Goal: Transaction & Acquisition: Purchase product/service

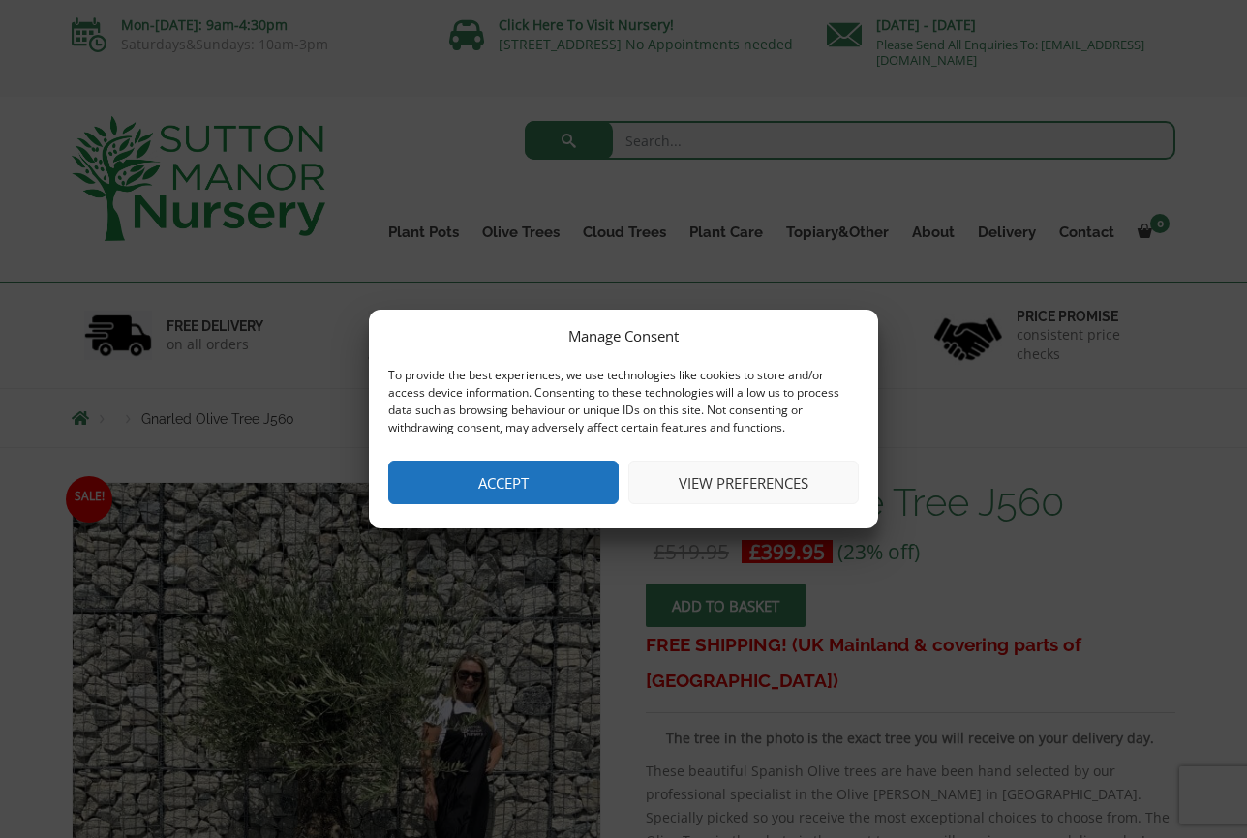
click at [575, 475] on button "Accept" at bounding box center [503, 483] width 230 height 44
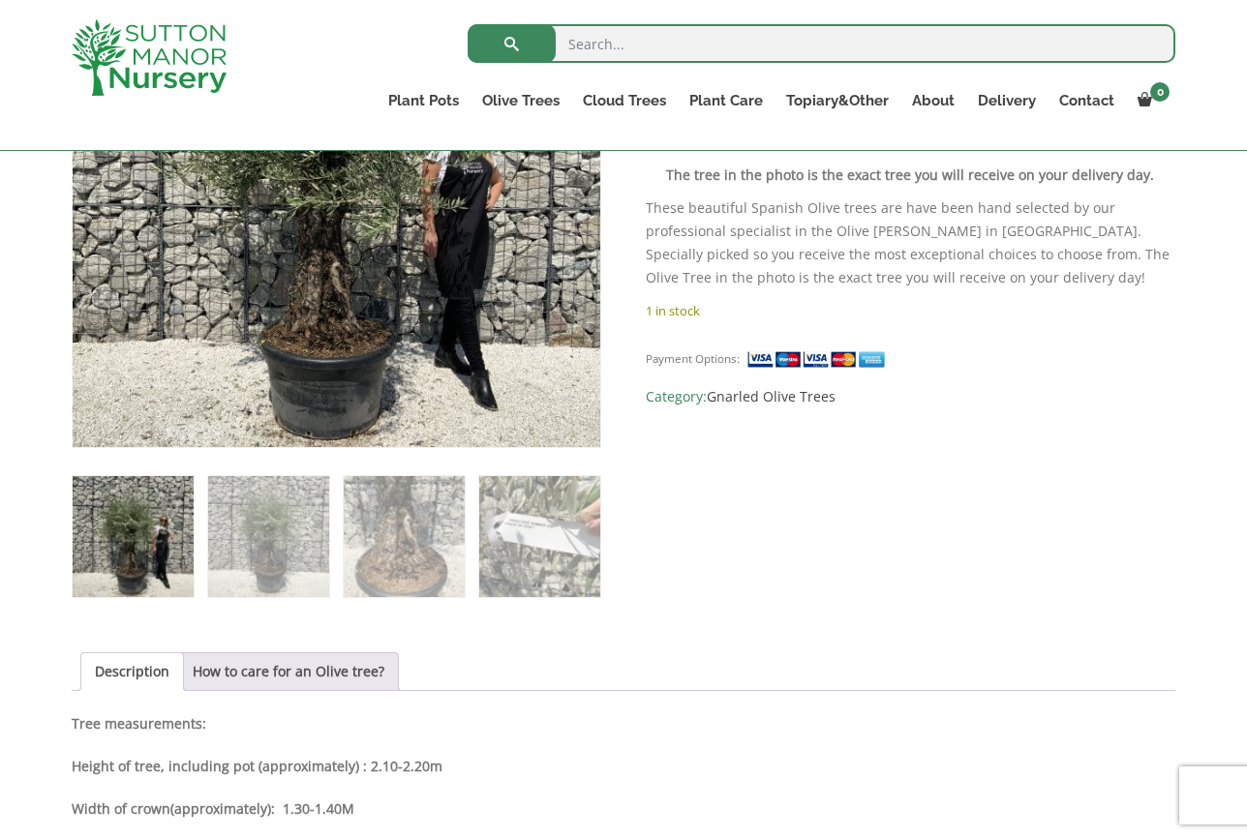
scroll to position [358, 0]
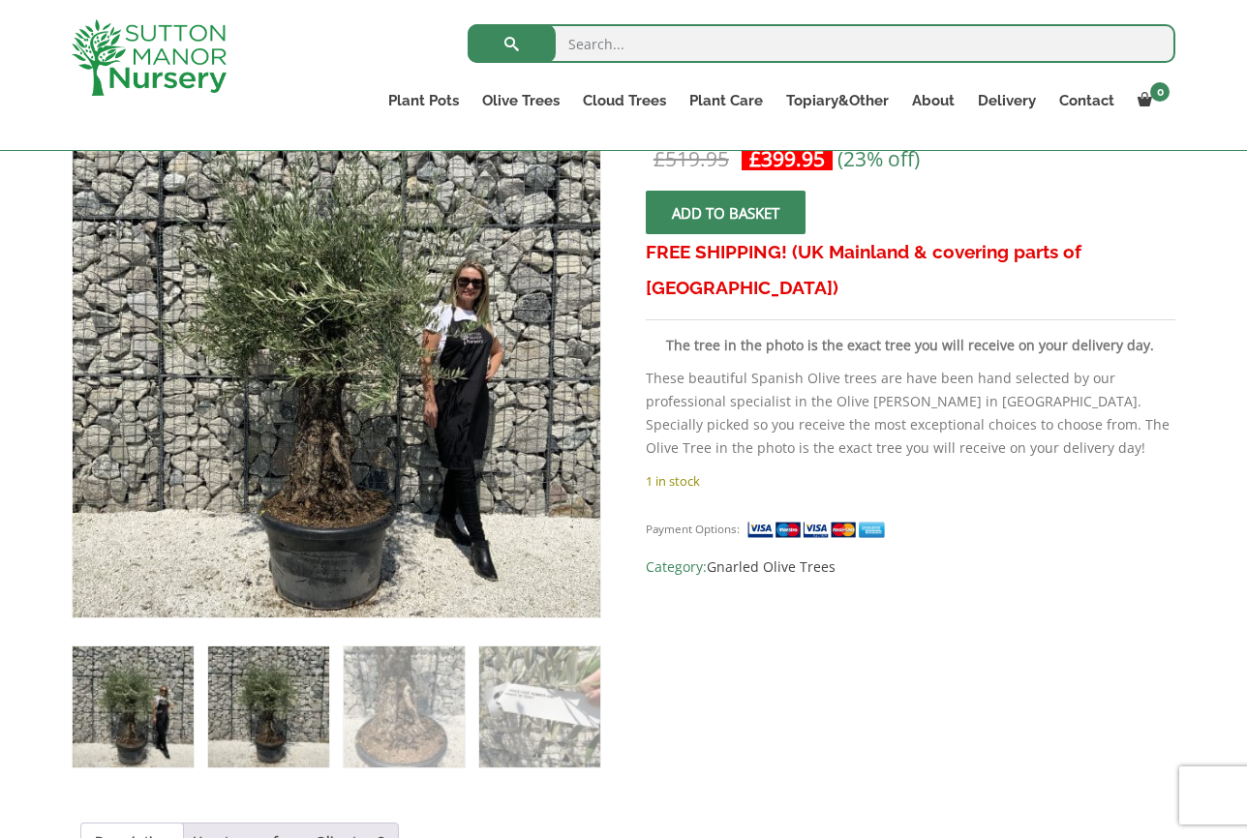
click at [277, 691] on img at bounding box center [268, 707] width 121 height 121
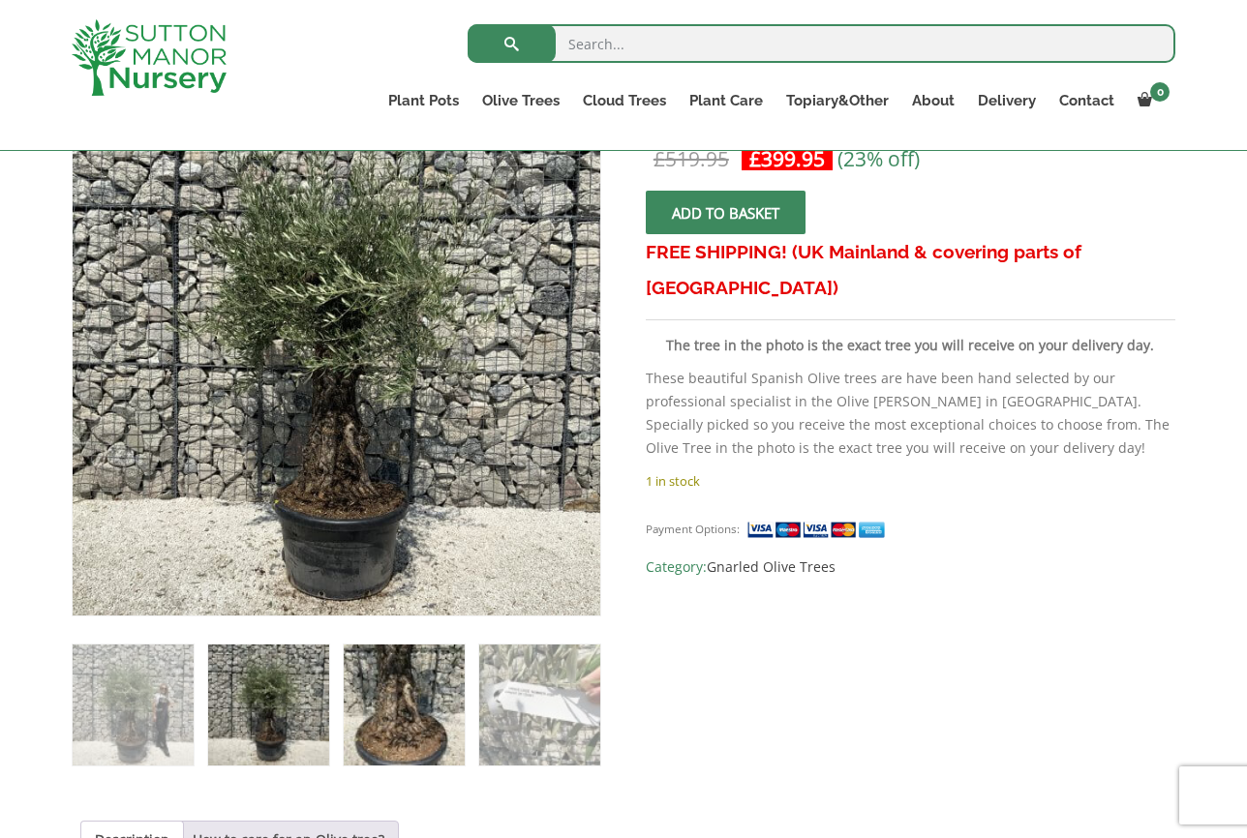
click at [411, 699] on img at bounding box center [404, 705] width 121 height 121
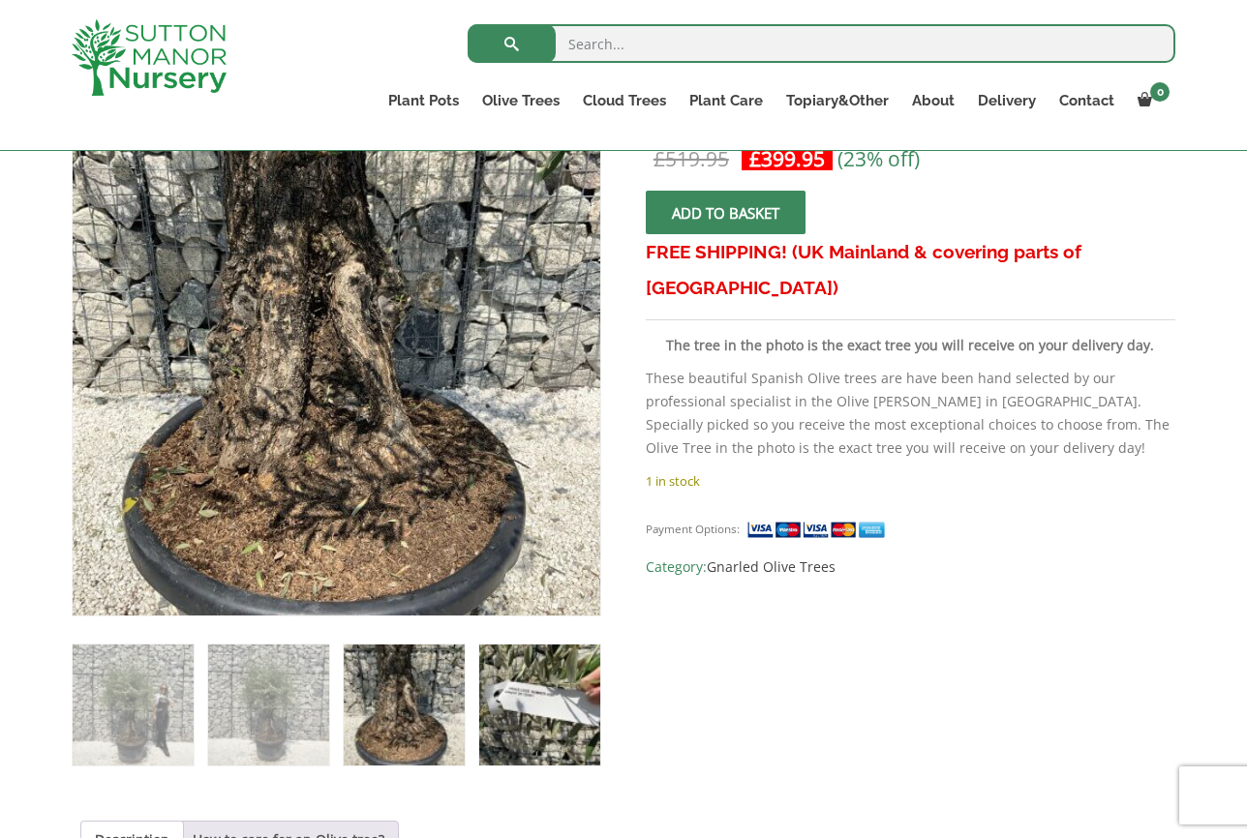
click at [570, 703] on img at bounding box center [539, 705] width 121 height 121
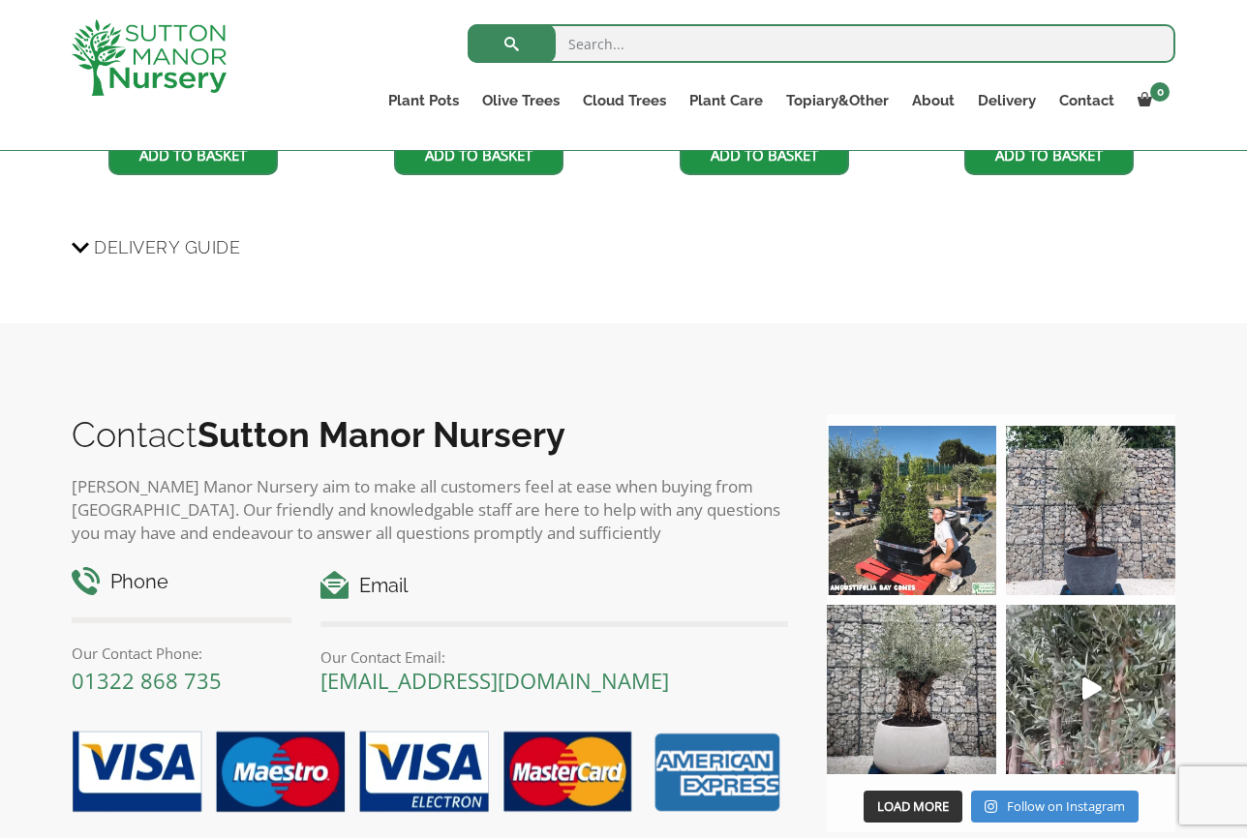
scroll to position [1830, 0]
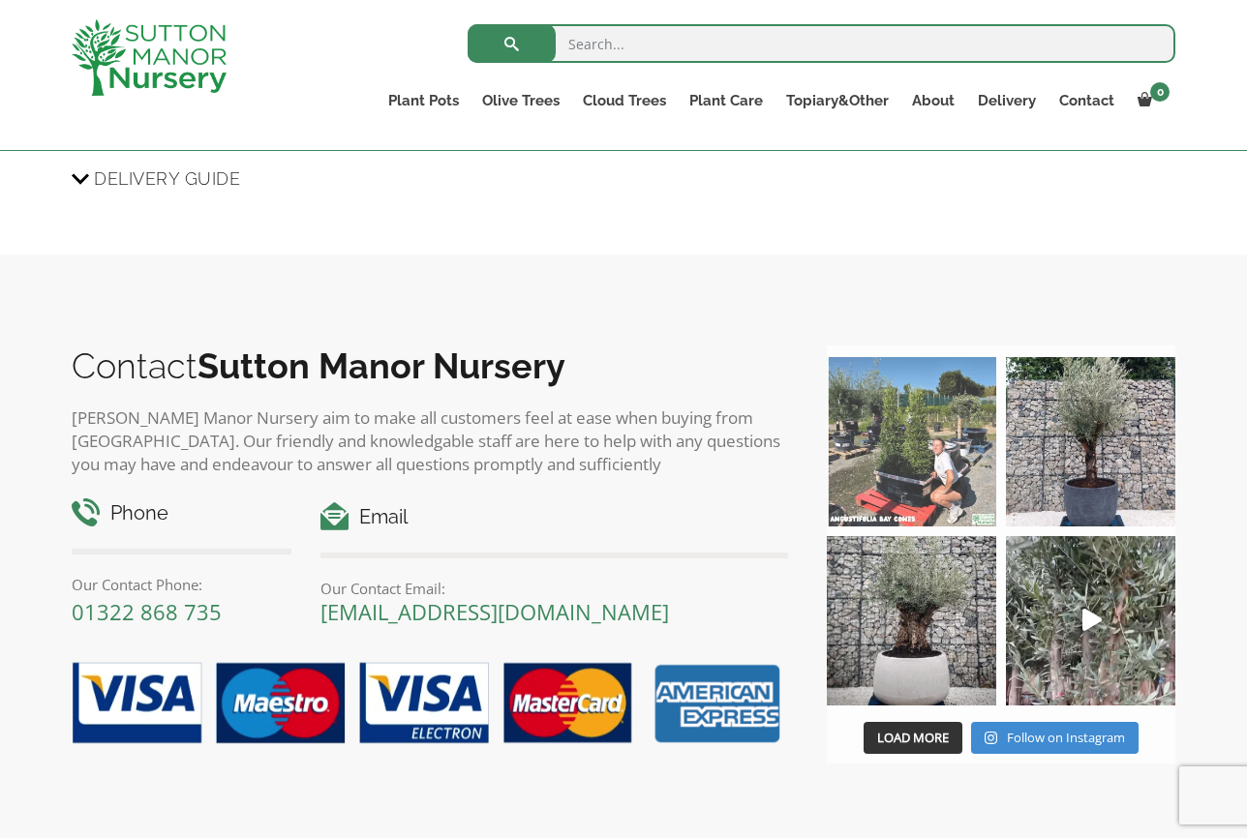
click at [932, 448] on img at bounding box center [911, 441] width 169 height 169
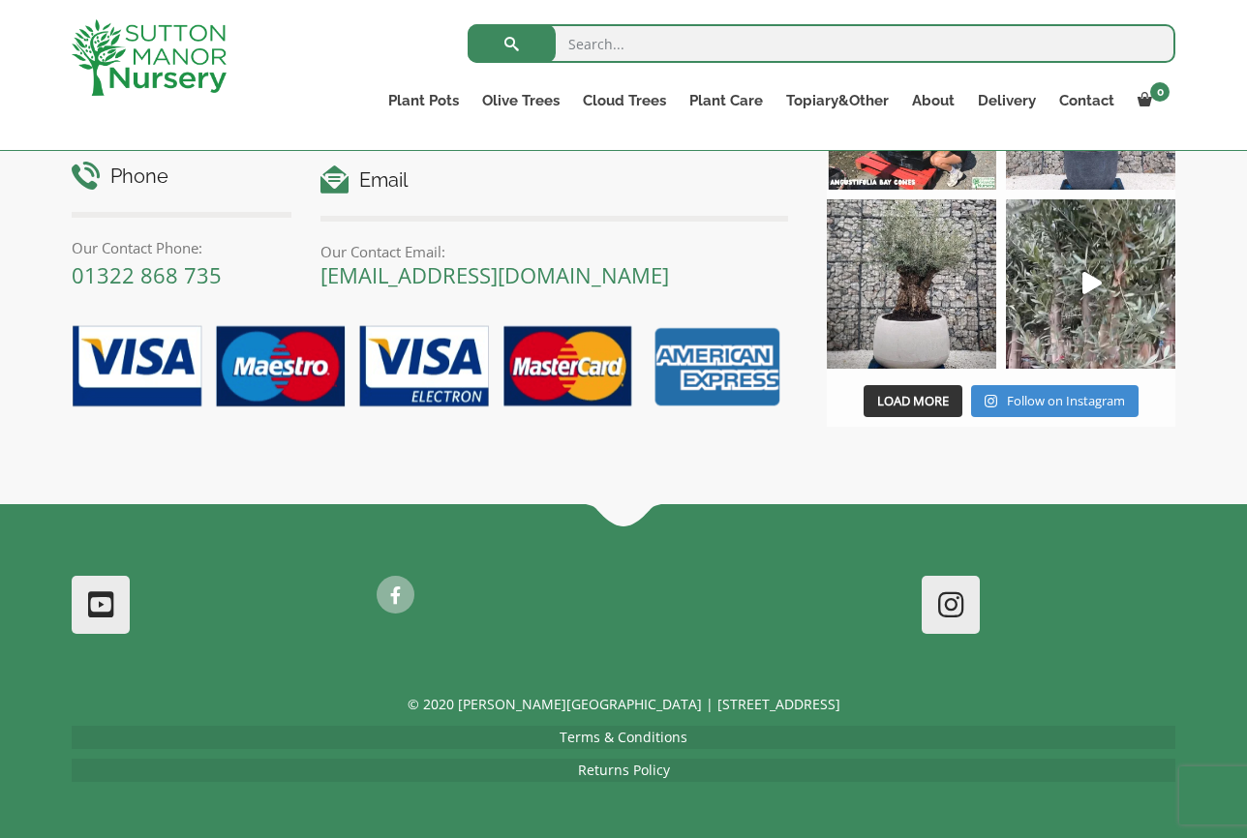
scroll to position [2169, 0]
click at [918, 97] on link "About" at bounding box center [933, 100] width 66 height 27
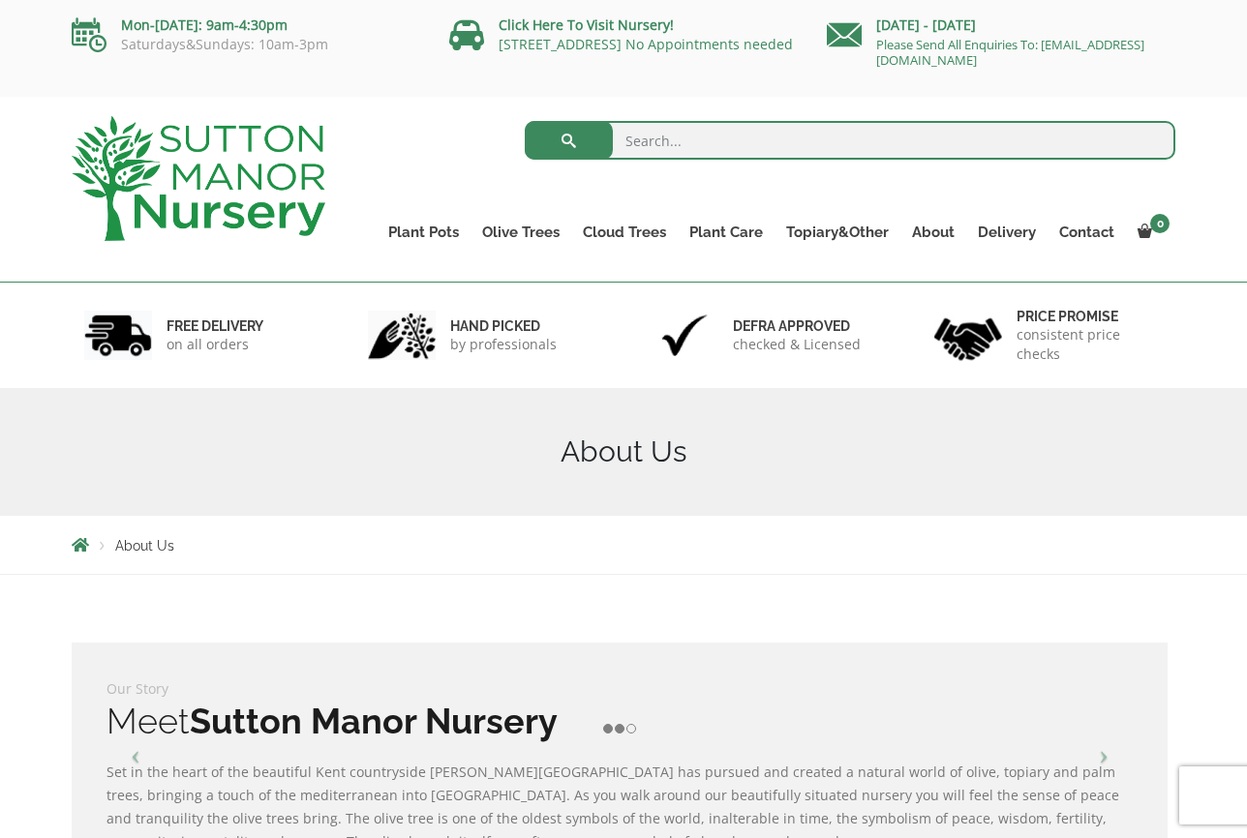
click at [207, 177] on img at bounding box center [199, 178] width 254 height 125
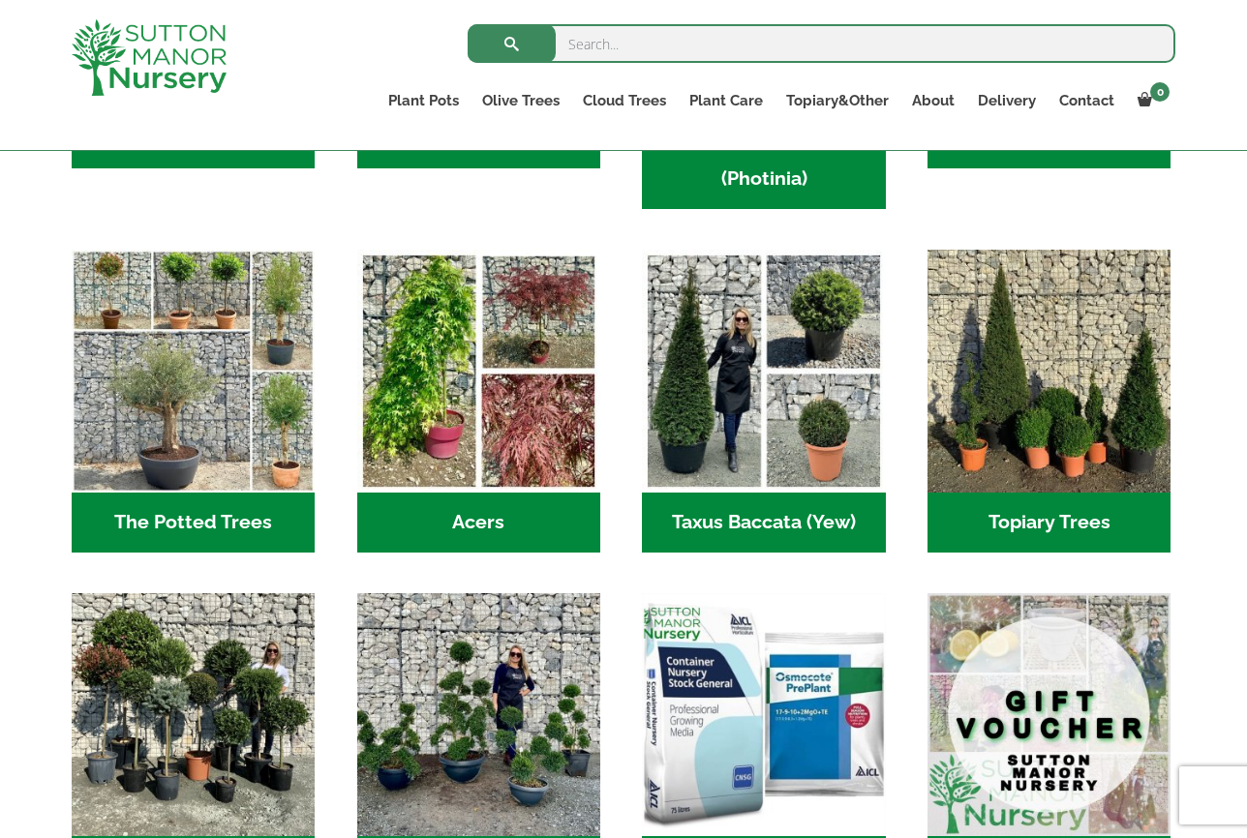
scroll to position [1503, 0]
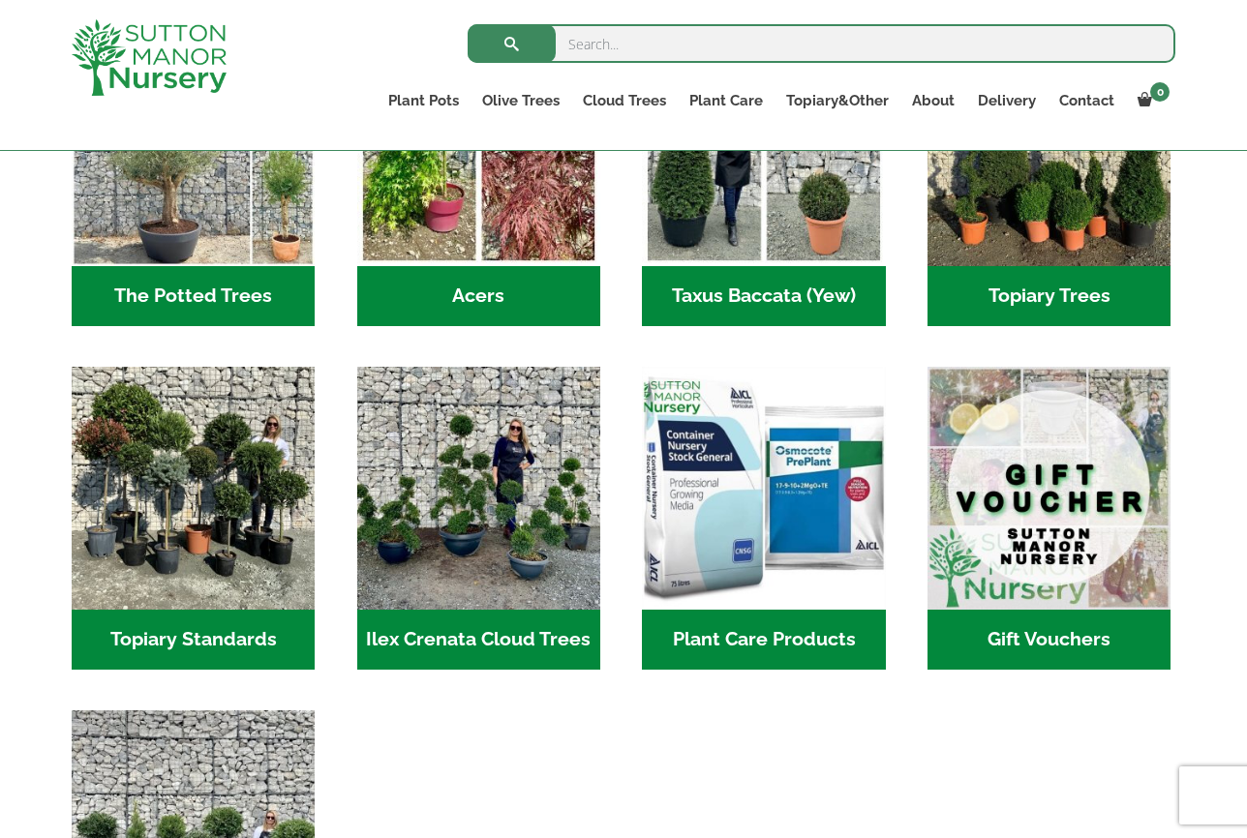
click at [459, 610] on h2 "Ilex Crenata Cloud Trees (155)" at bounding box center [478, 640] width 243 height 60
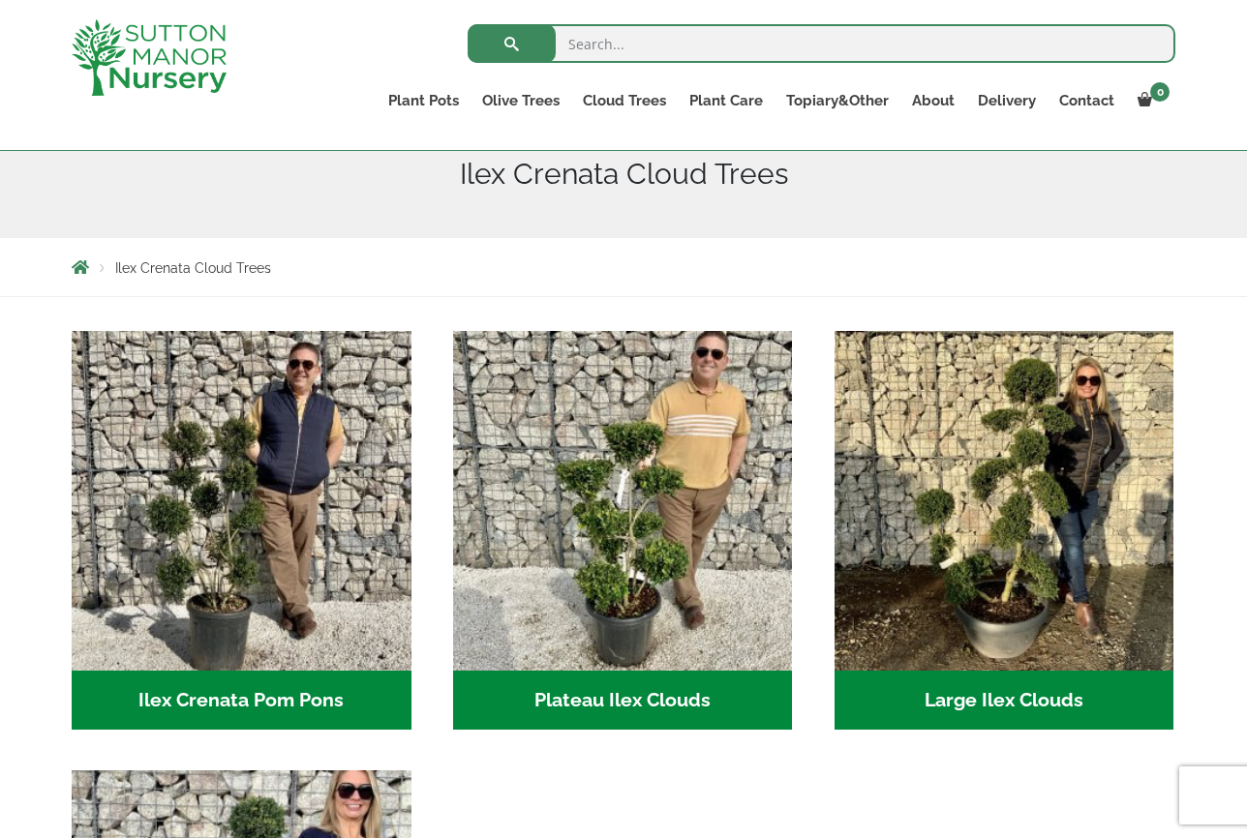
scroll to position [221, 0]
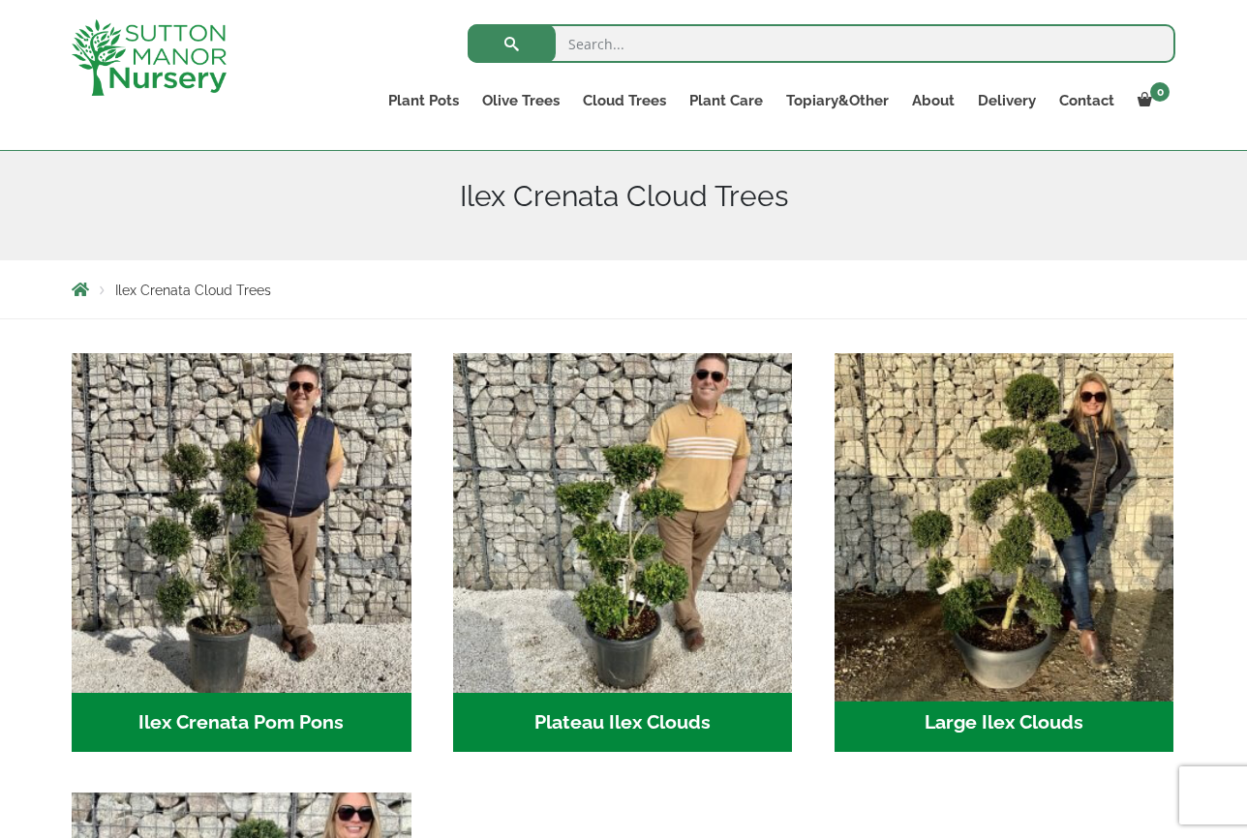
click at [984, 619] on img "Visit product category Large Ilex Clouds" at bounding box center [1004, 523] width 356 height 356
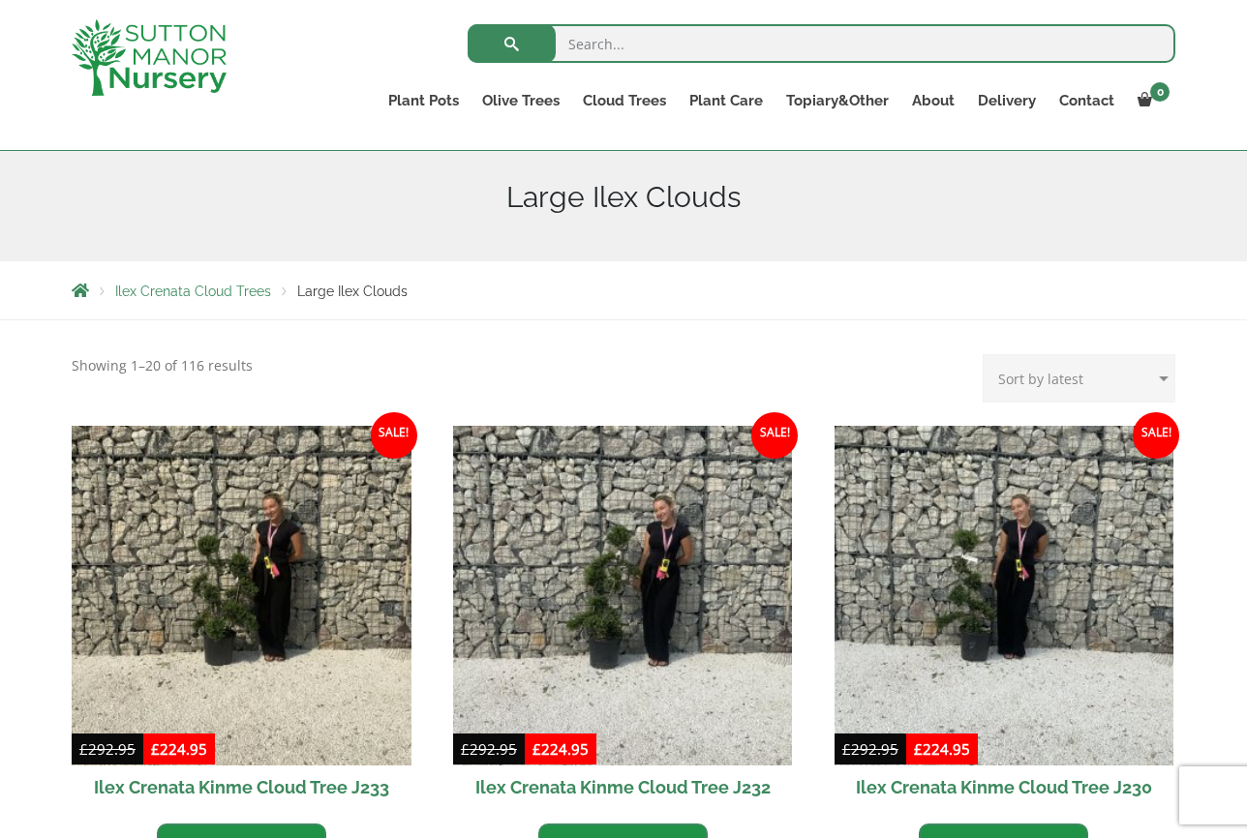
scroll to position [65, 0]
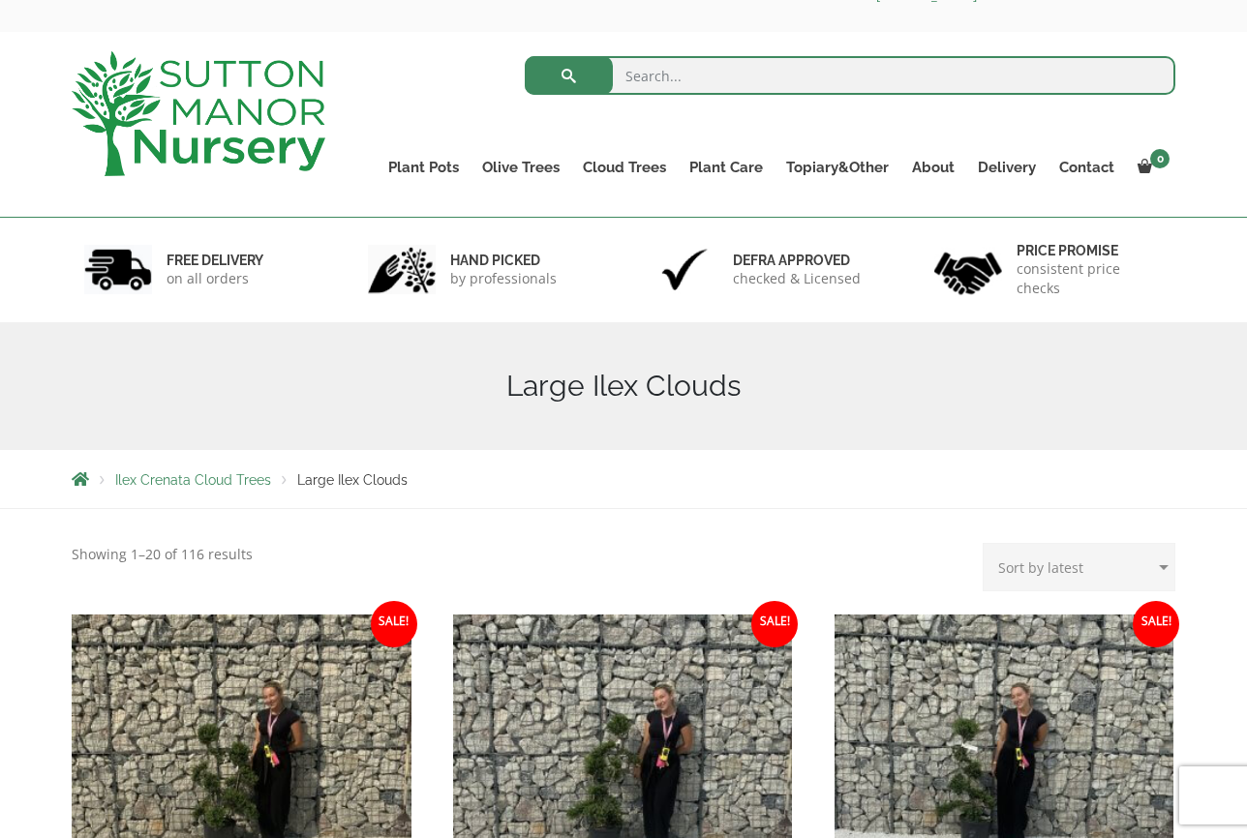
select select "price-desc"
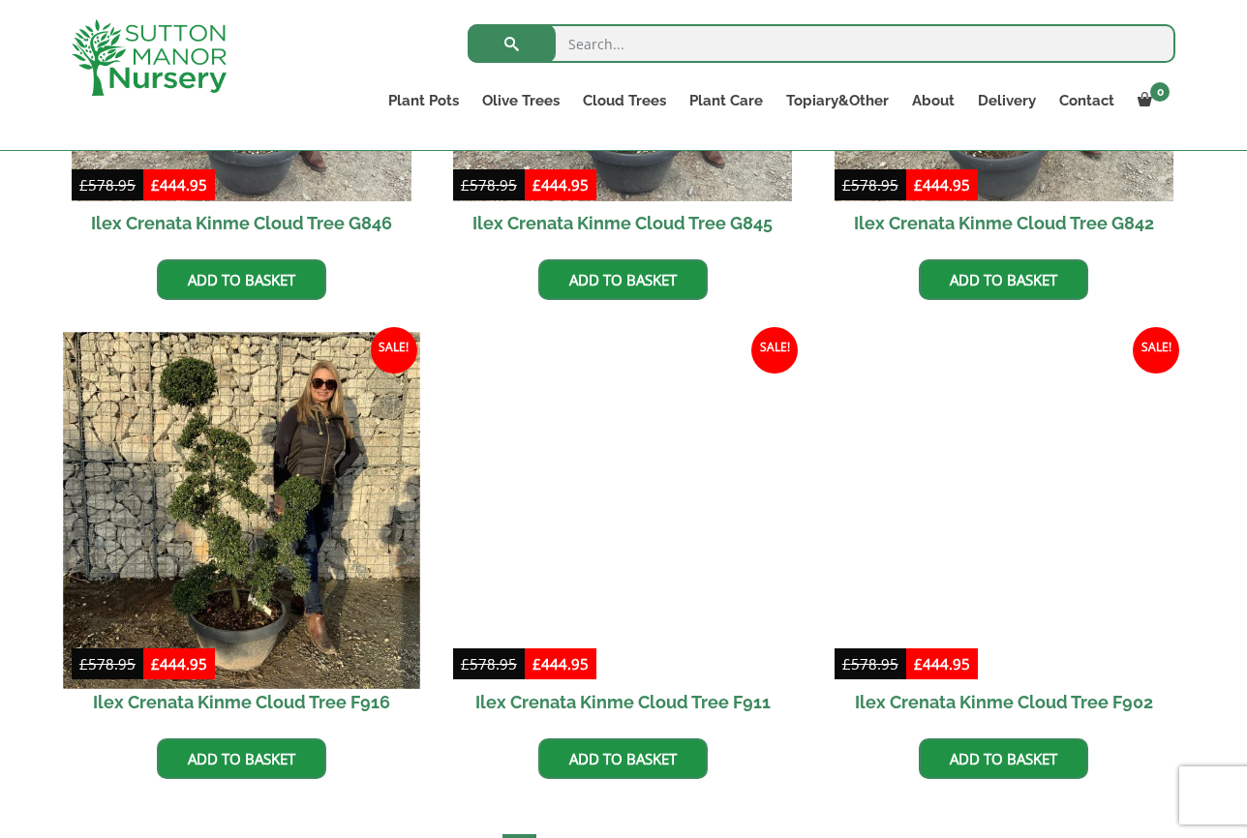
scroll to position [1356, 0]
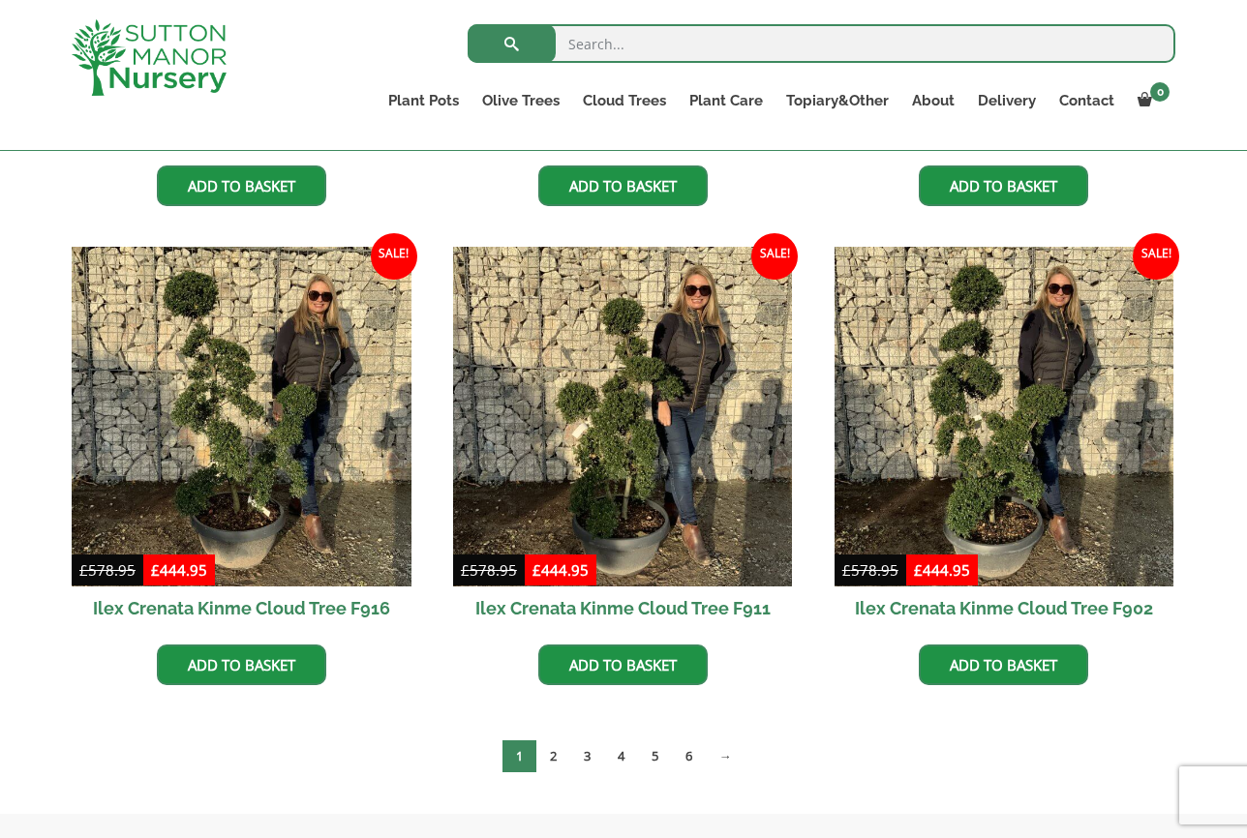
click at [891, 611] on h2 "Ilex Crenata Kinme Cloud Tree F902" at bounding box center [1004, 609] width 340 height 44
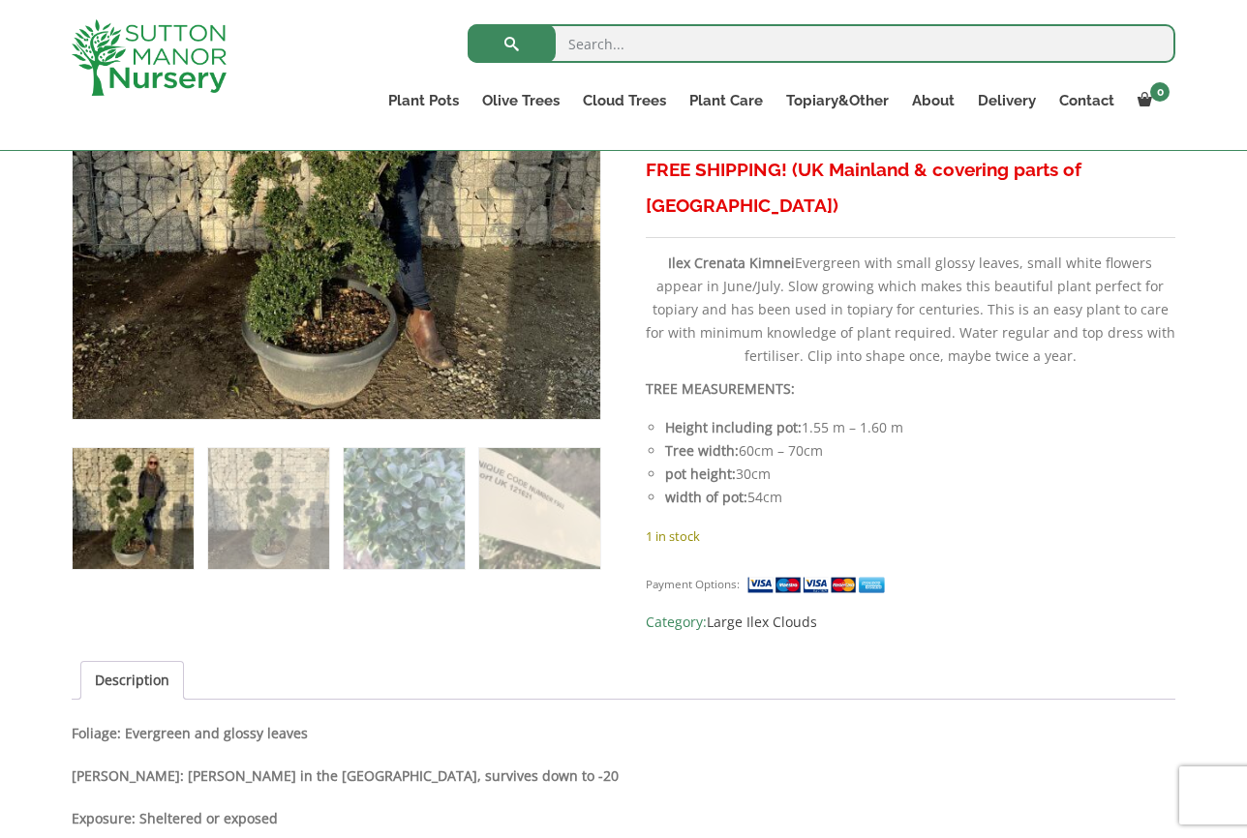
scroll to position [700, 0]
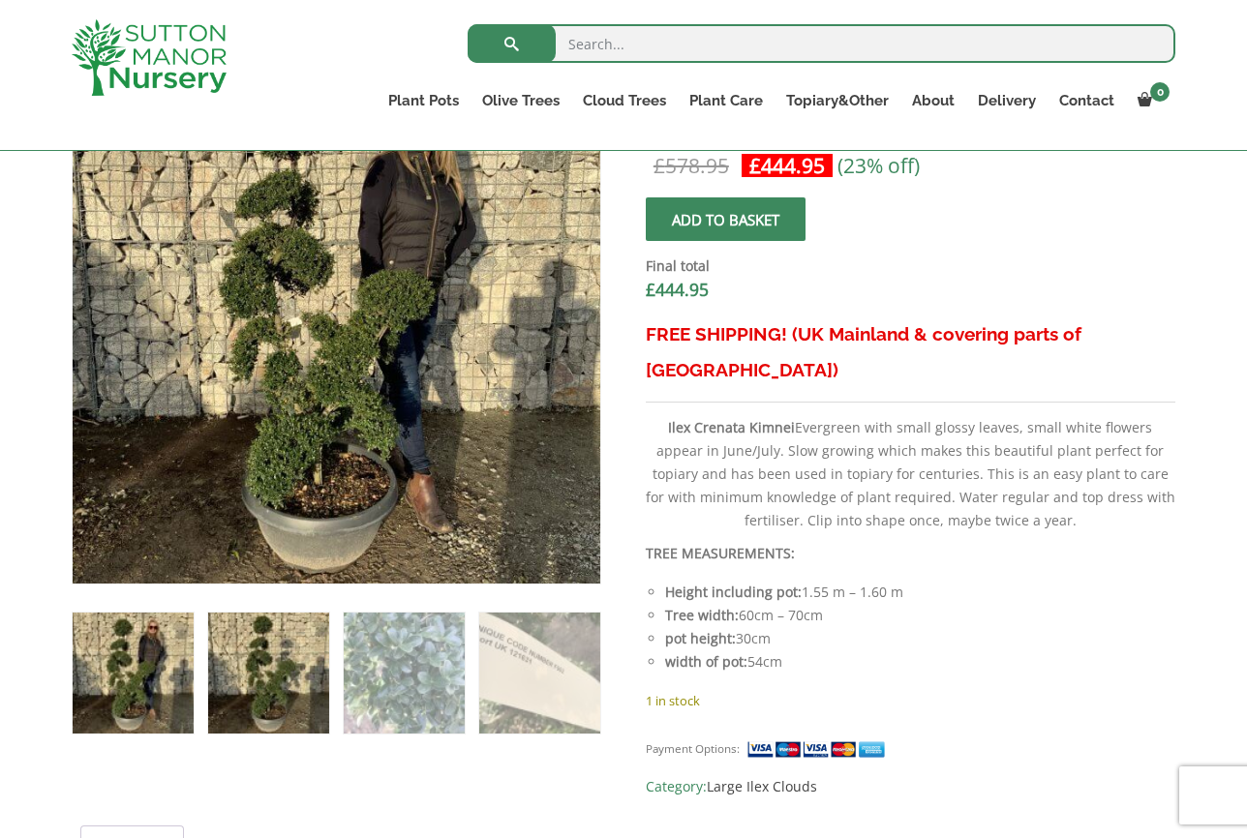
click at [273, 674] on img at bounding box center [268, 673] width 121 height 121
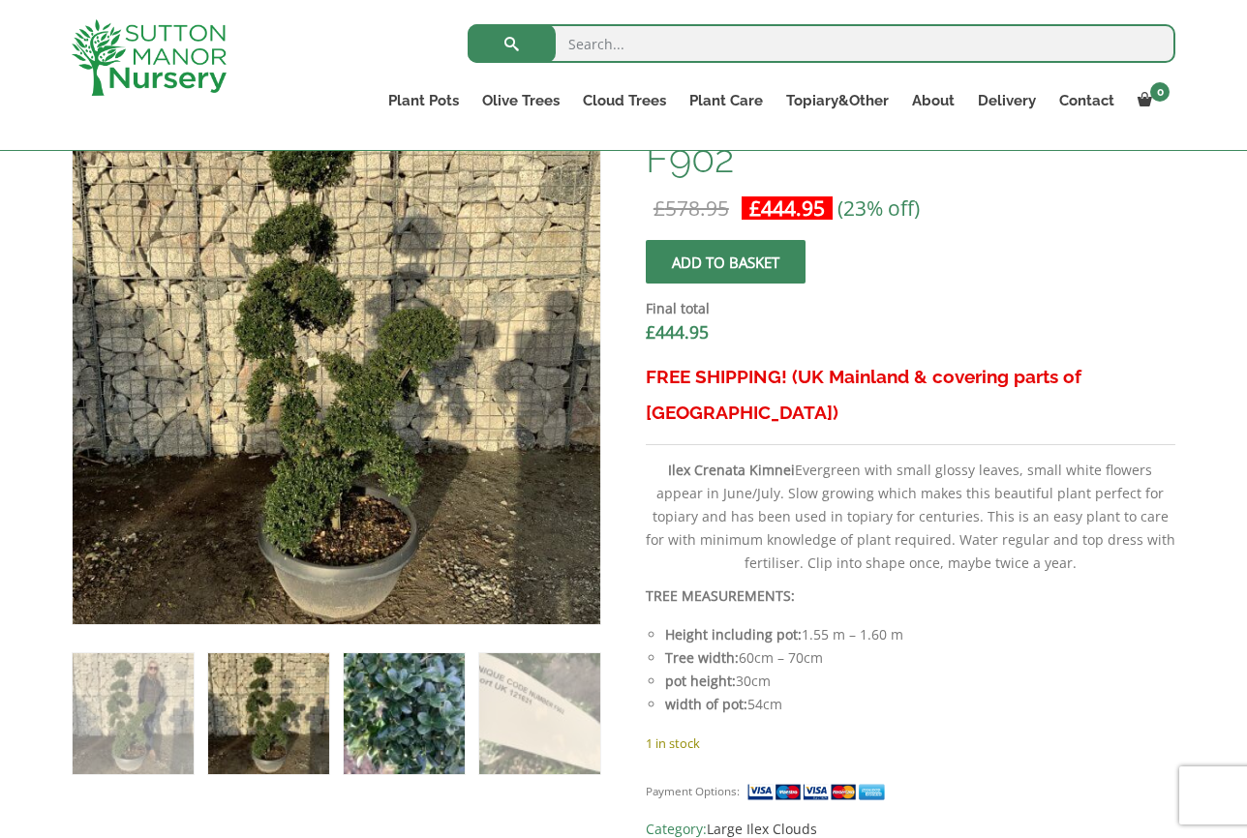
scroll to position [623, 0]
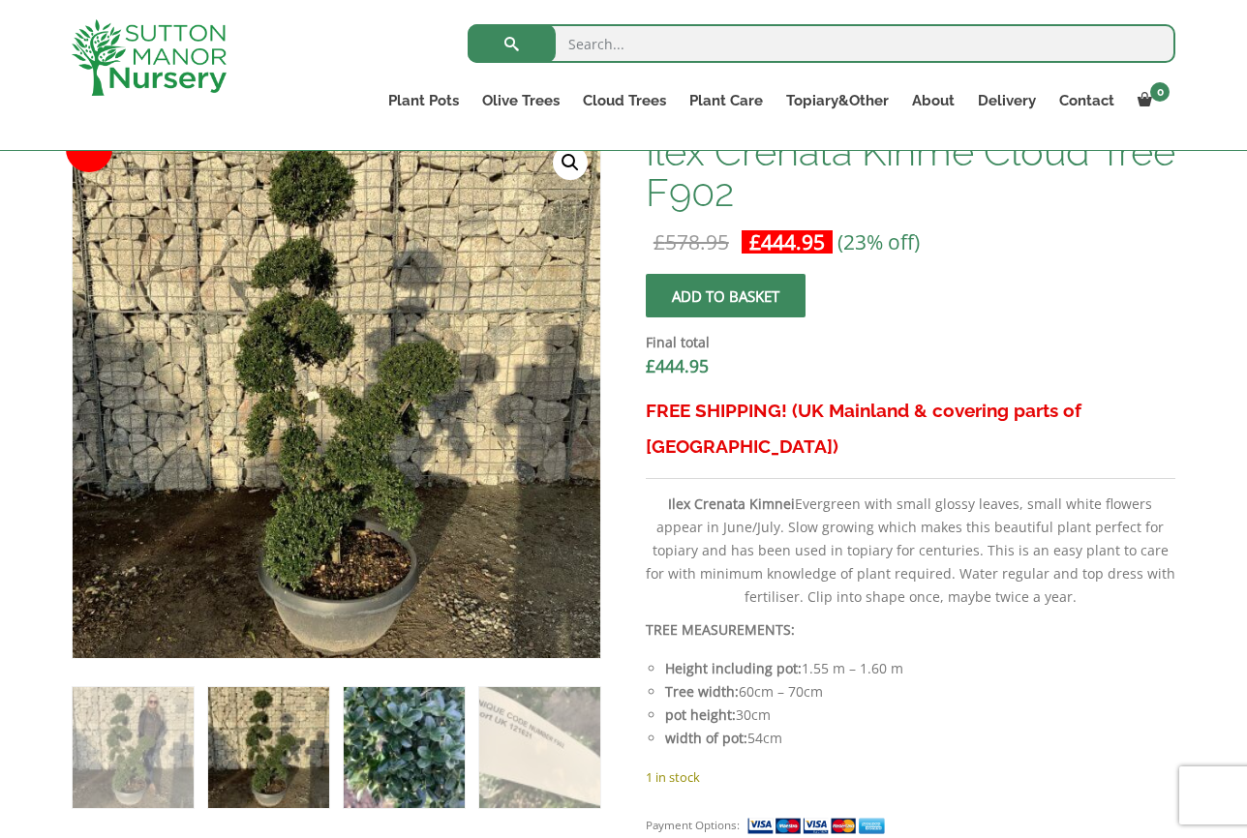
click at [413, 711] on img at bounding box center [404, 747] width 121 height 121
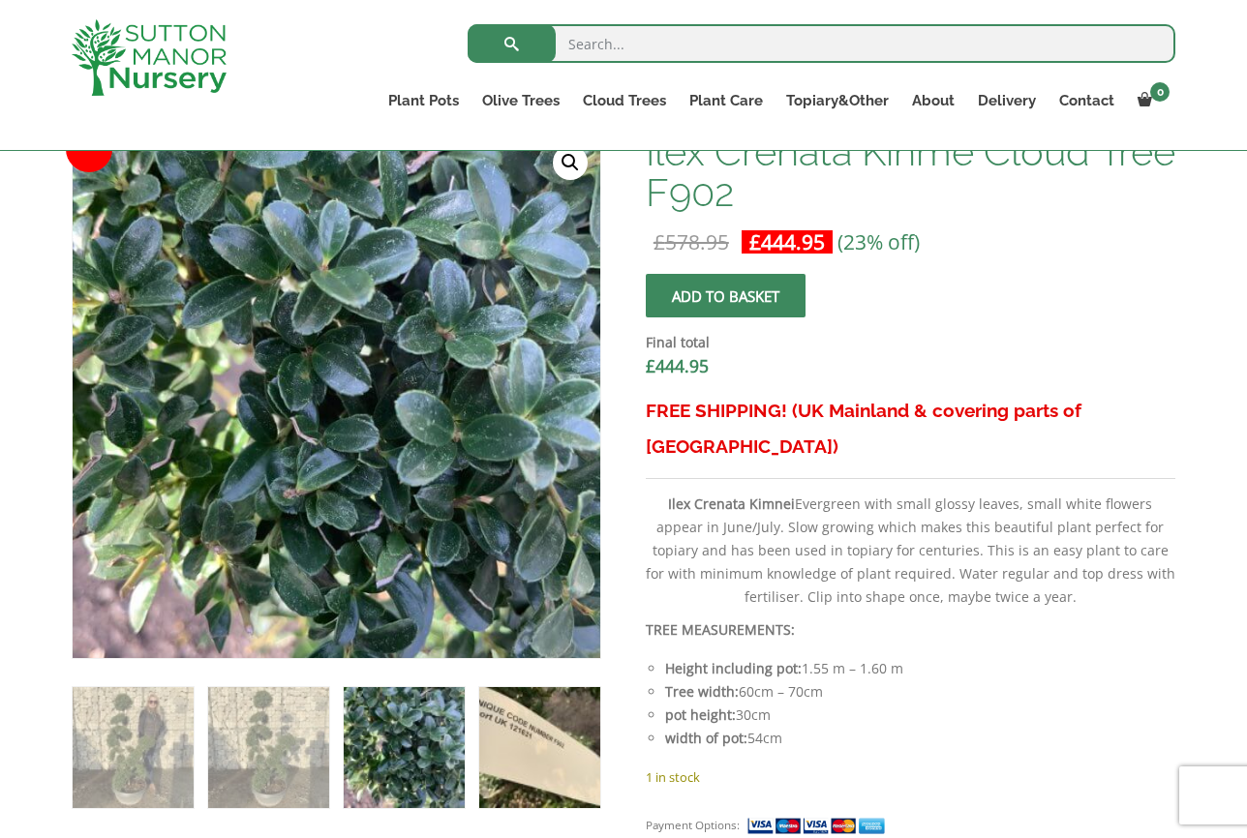
click at [548, 770] on img at bounding box center [539, 747] width 121 height 121
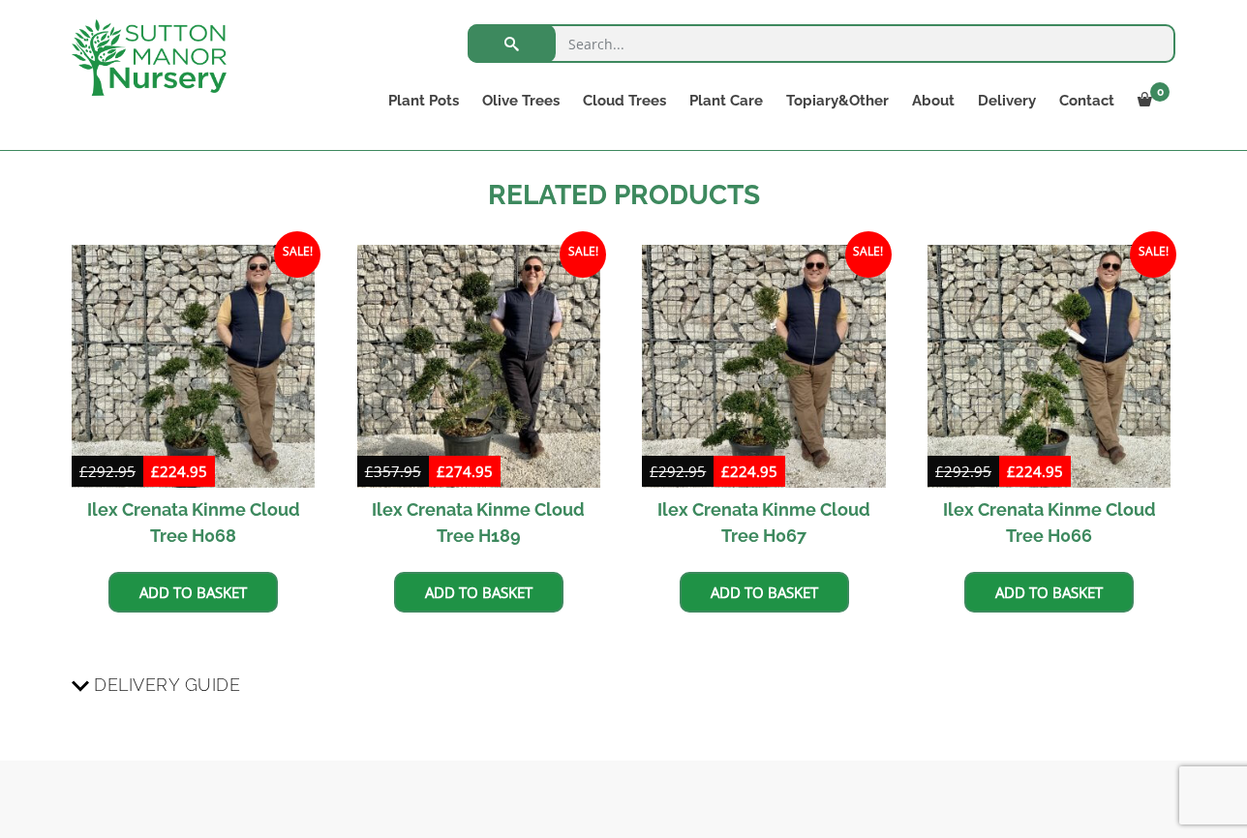
scroll to position [2029, 0]
